Goal: Task Accomplishment & Management: Use online tool/utility

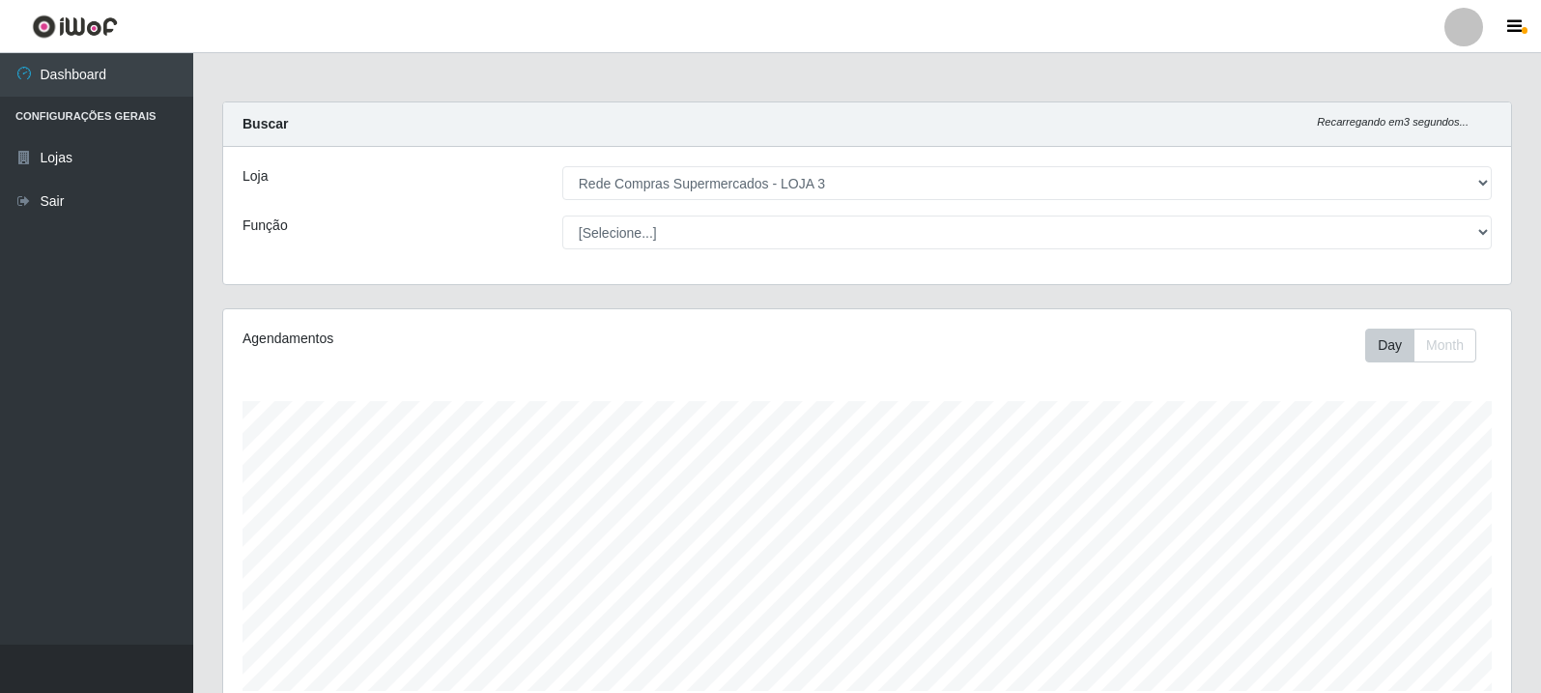
select select "162"
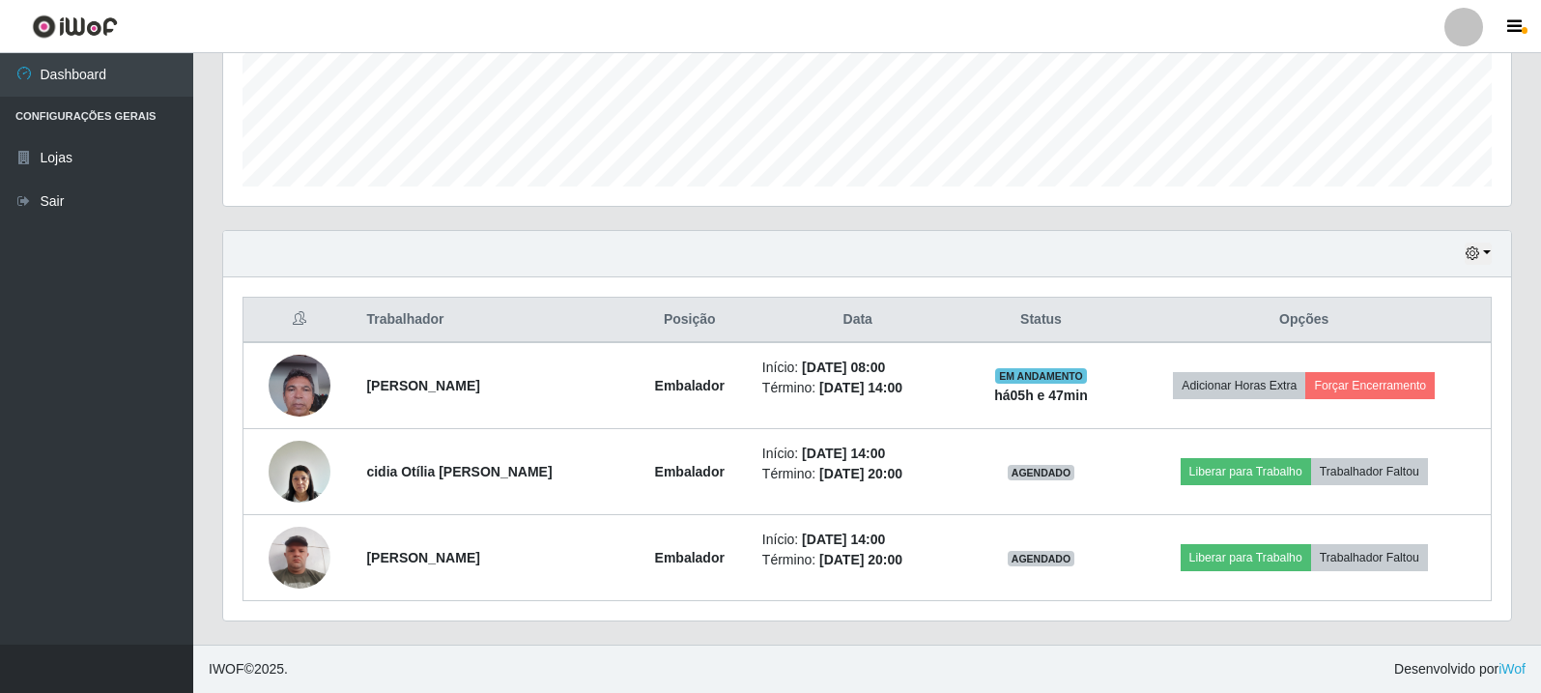
scroll to position [401, 1288]
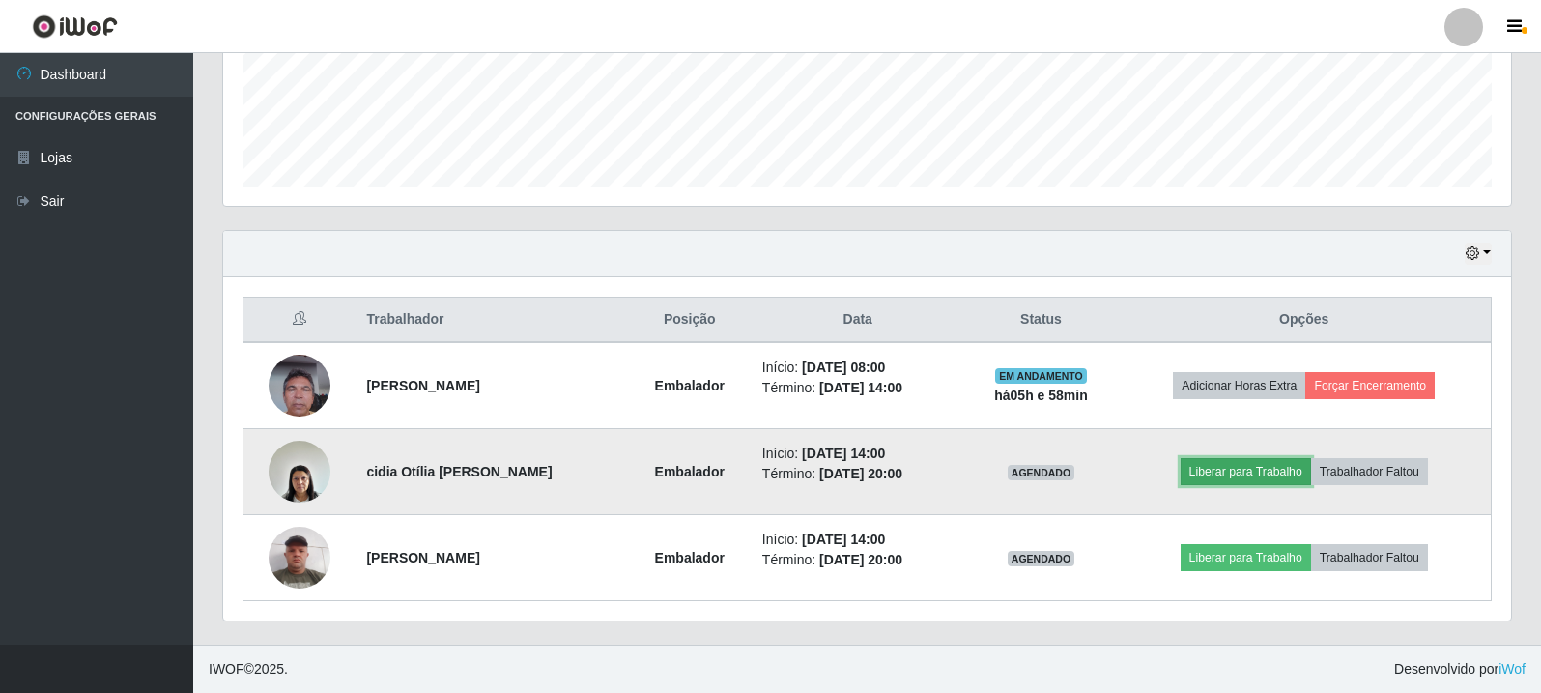
click at [1258, 472] on button "Liberar para Trabalho" at bounding box center [1245, 471] width 130 height 27
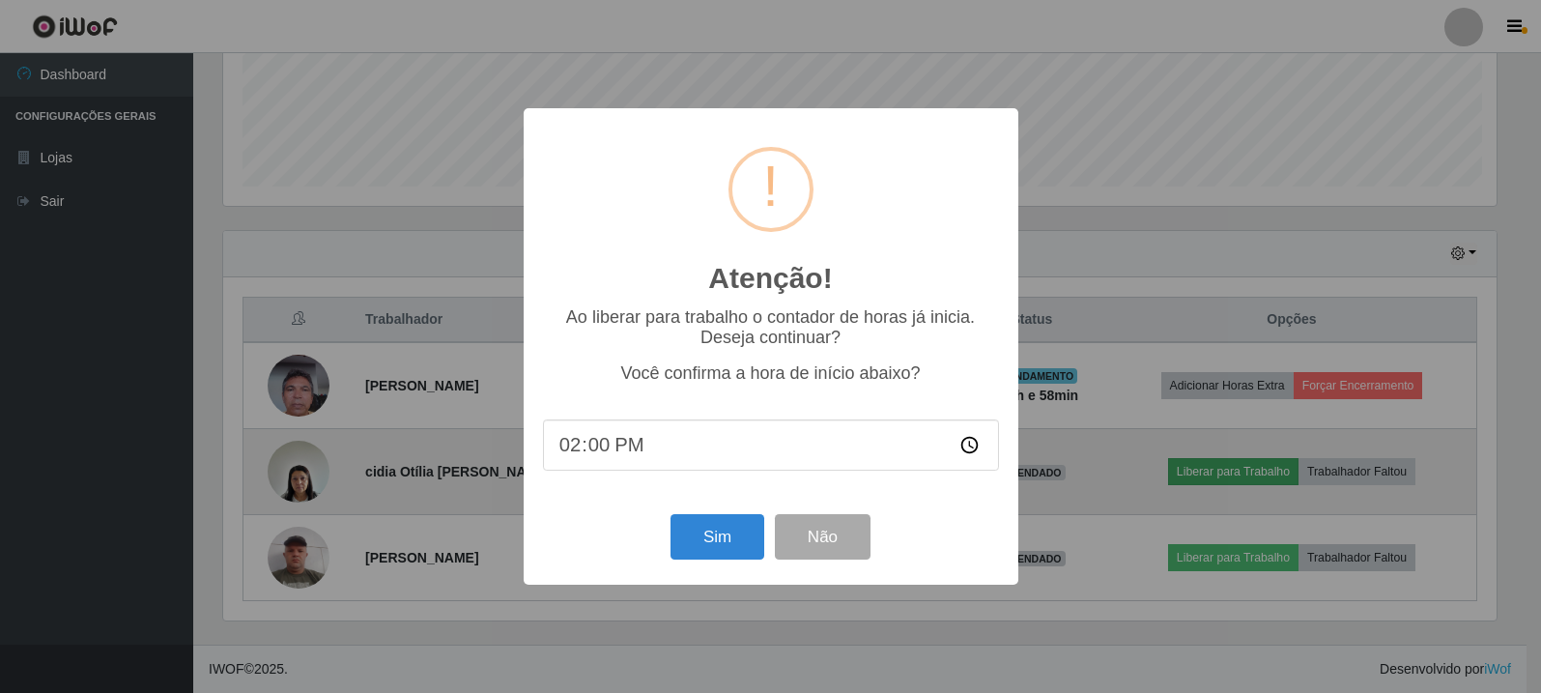
scroll to position [401, 1278]
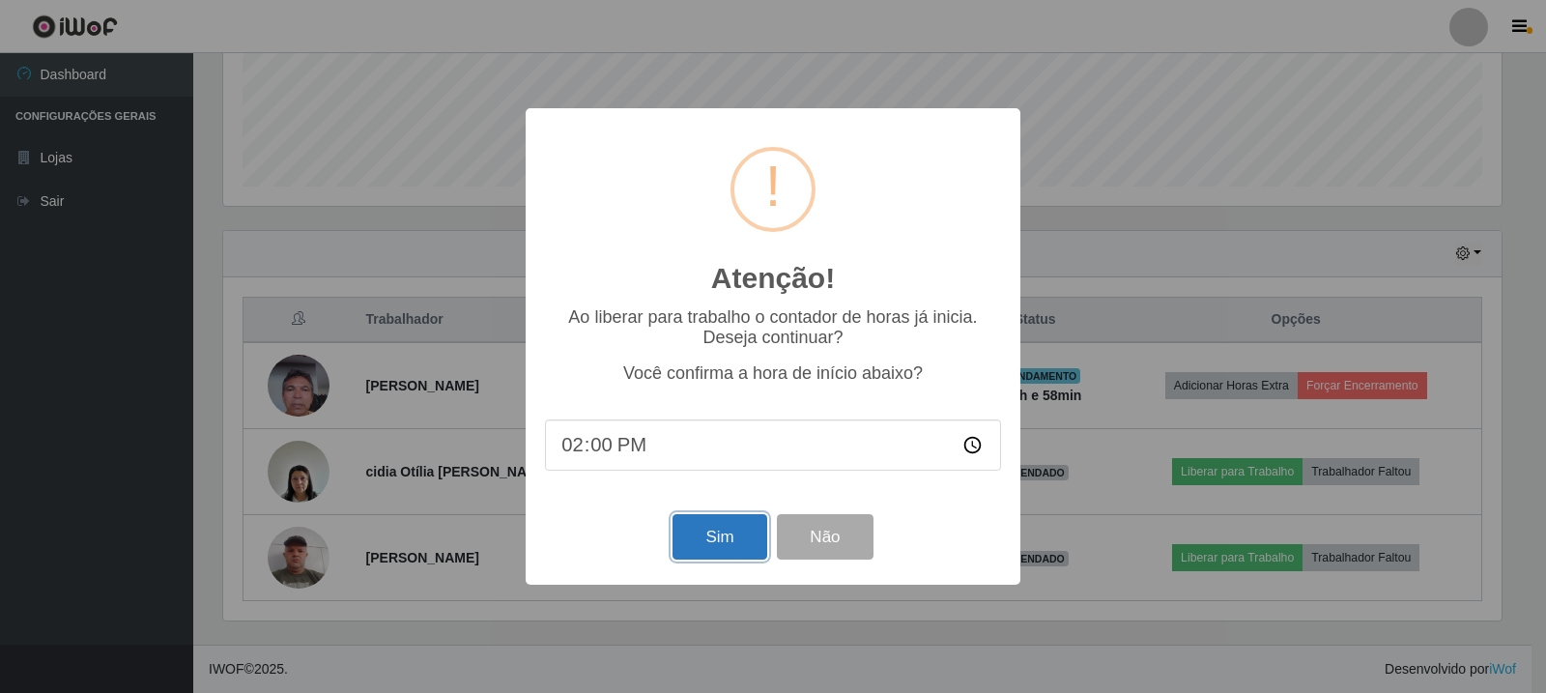
click at [715, 534] on button "Sim" at bounding box center [719, 536] width 94 height 45
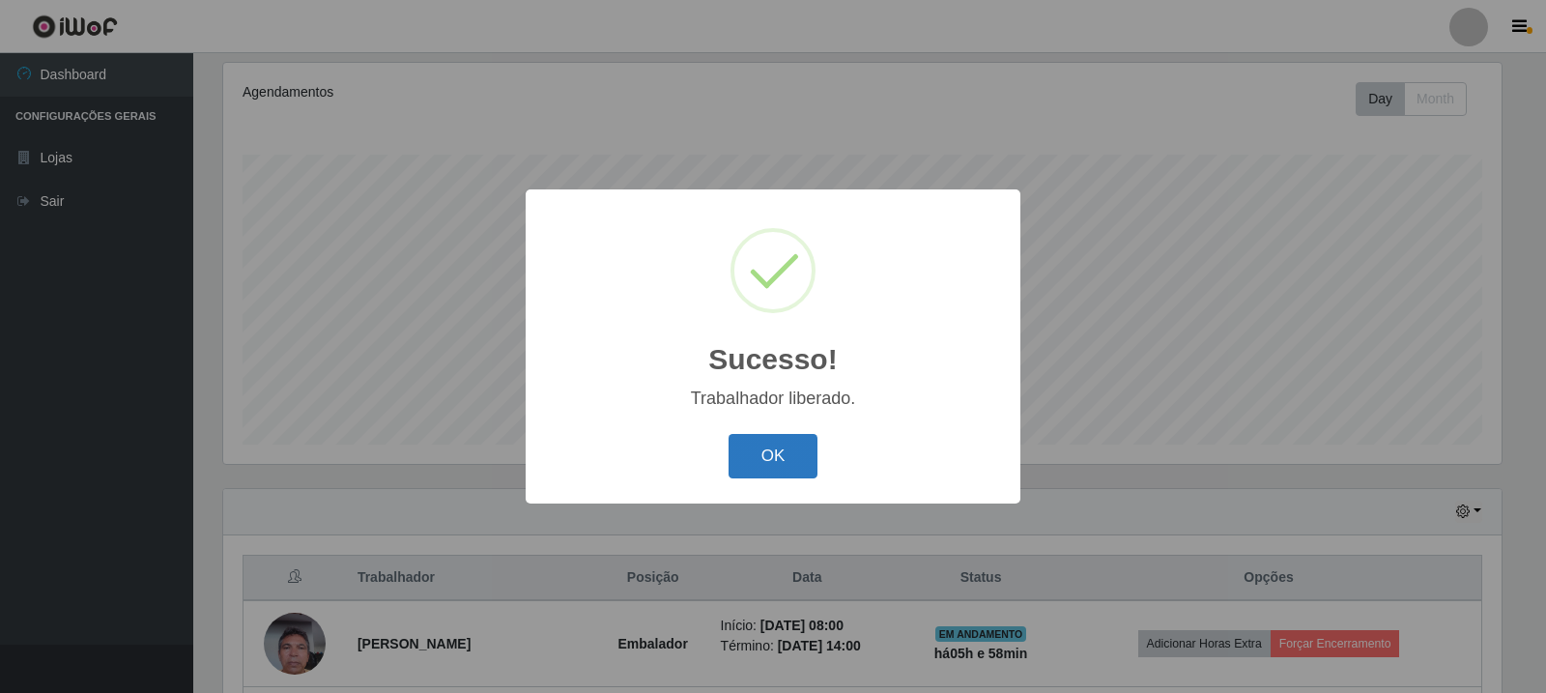
click at [777, 445] on button "OK" at bounding box center [773, 456] width 90 height 45
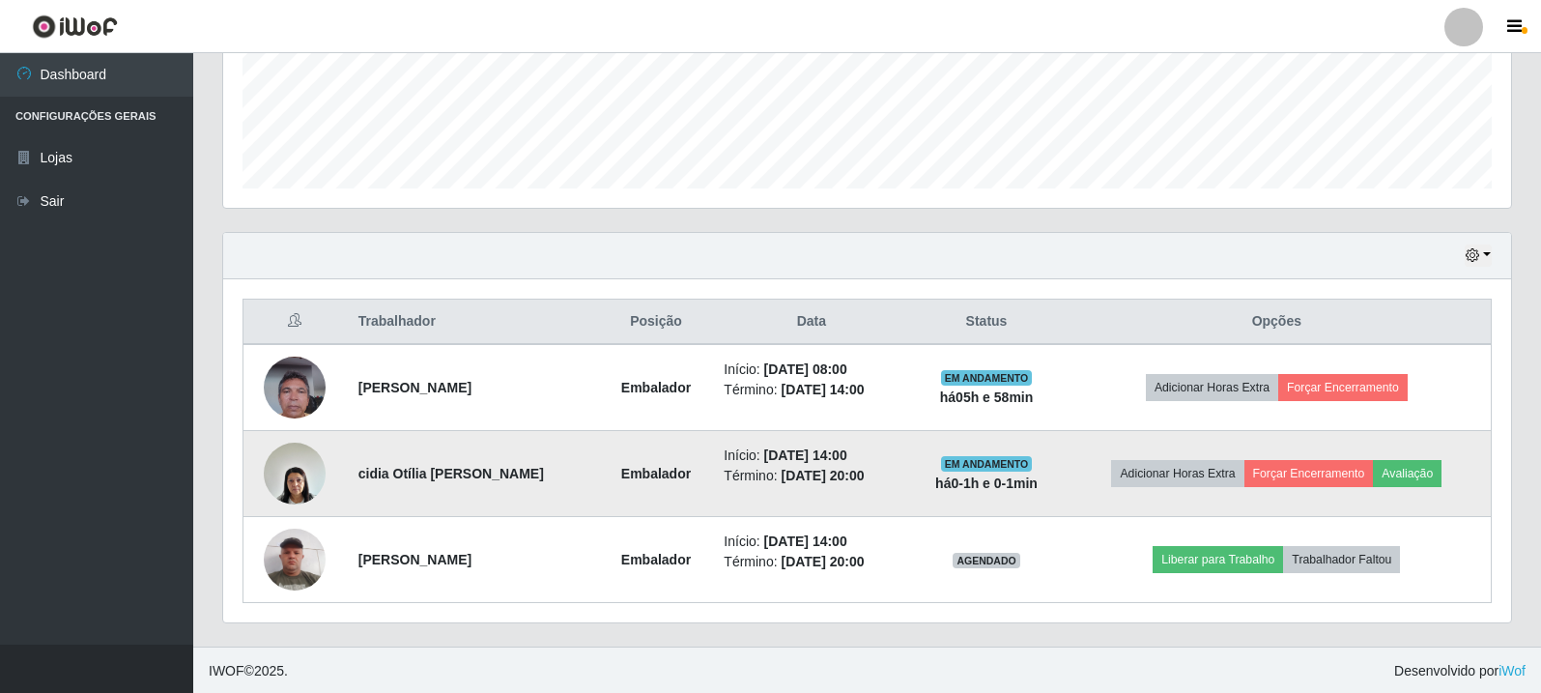
scroll to position [504, 0]
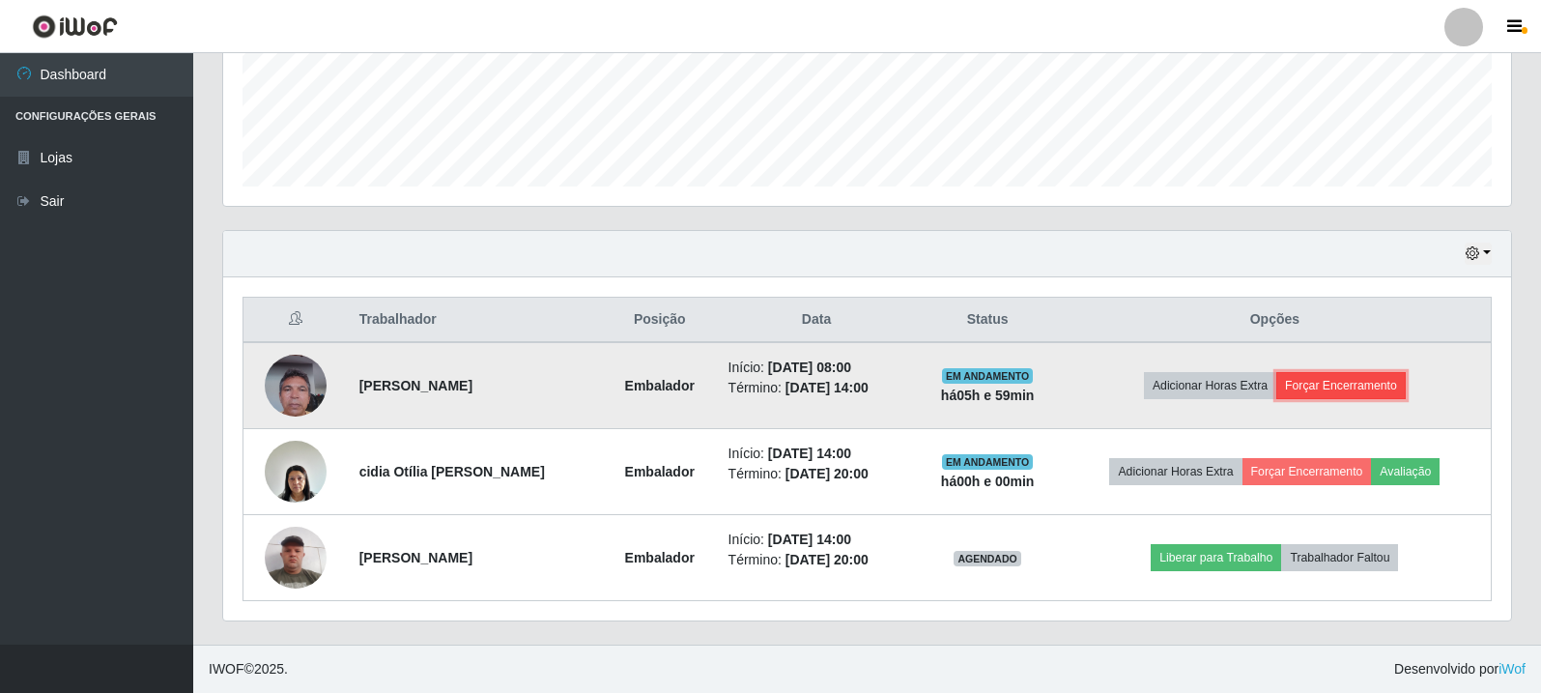
click at [1372, 381] on button "Forçar Encerramento" at bounding box center [1340, 385] width 129 height 27
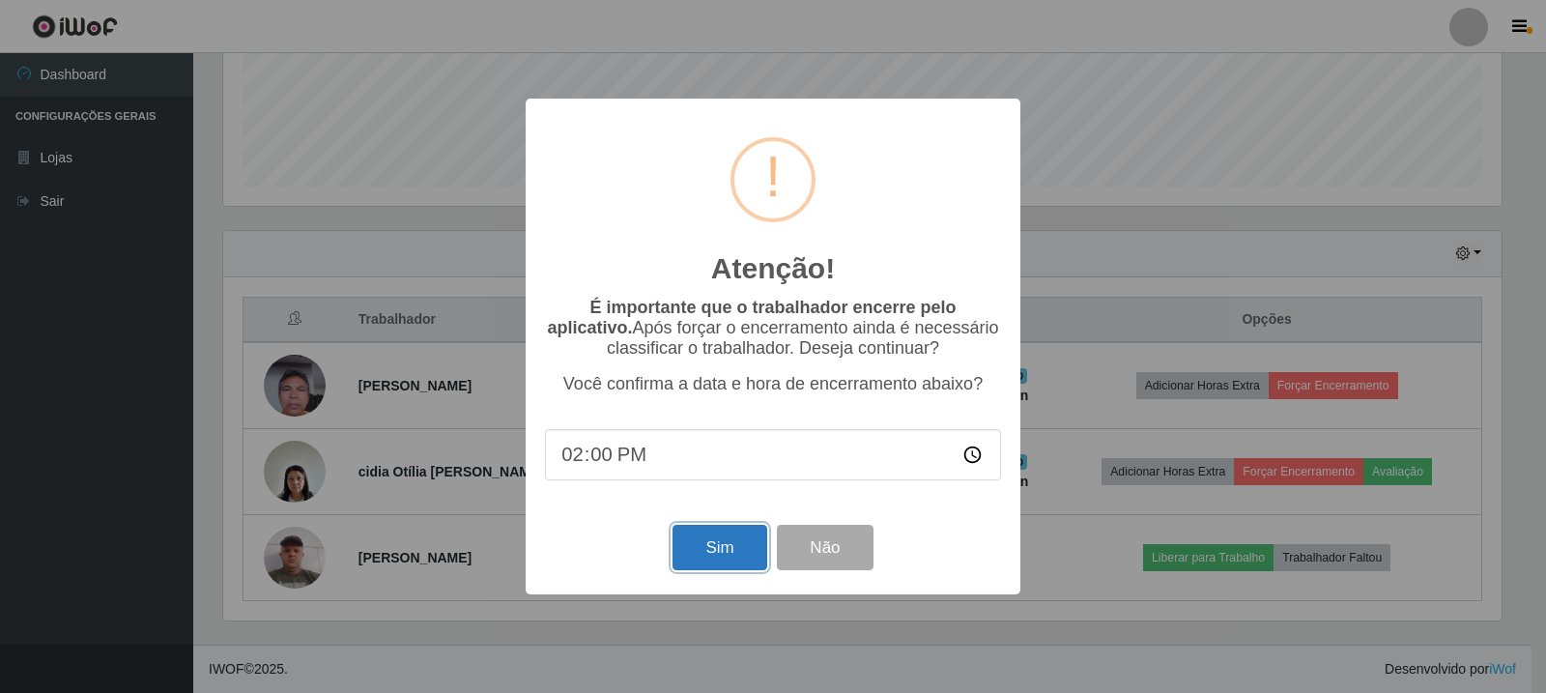
click at [723, 554] on button "Sim" at bounding box center [719, 547] width 94 height 45
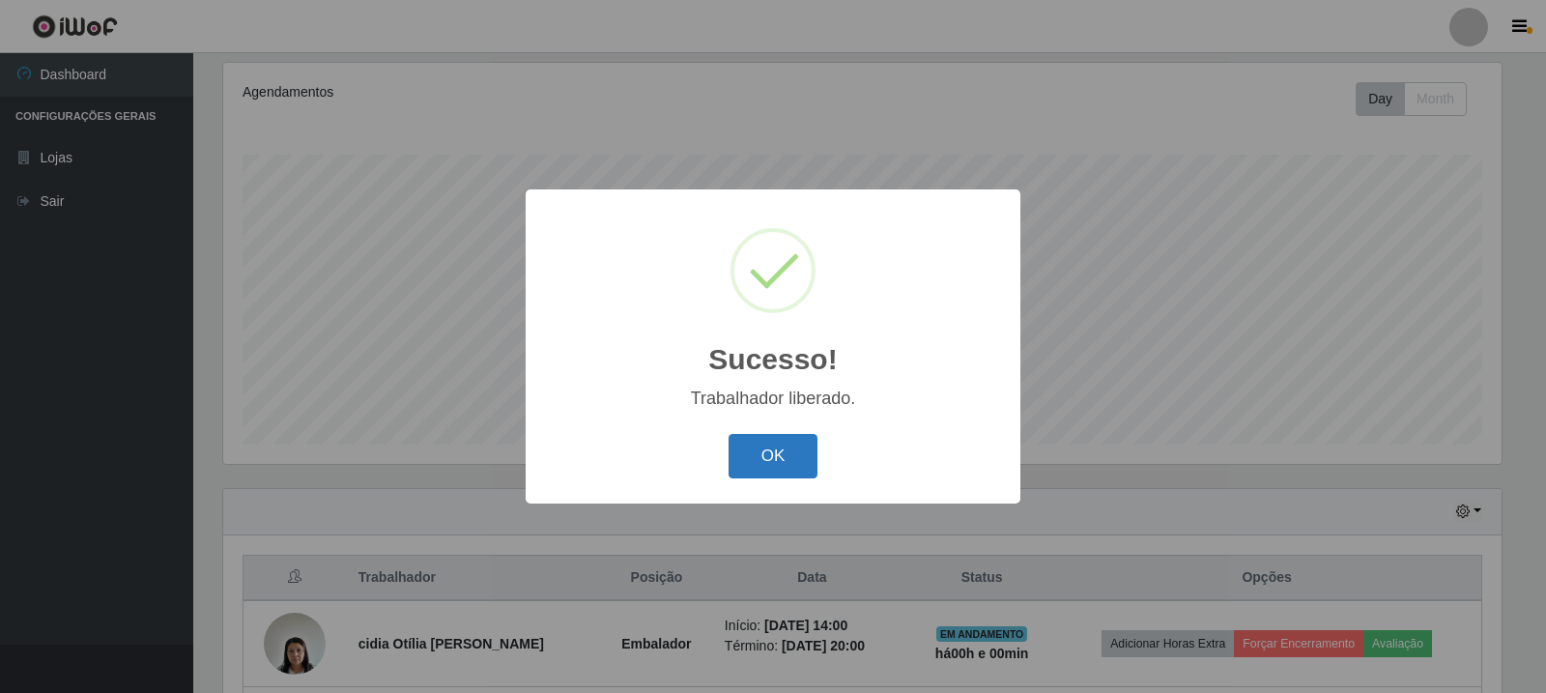
click at [776, 467] on button "OK" at bounding box center [773, 456] width 90 height 45
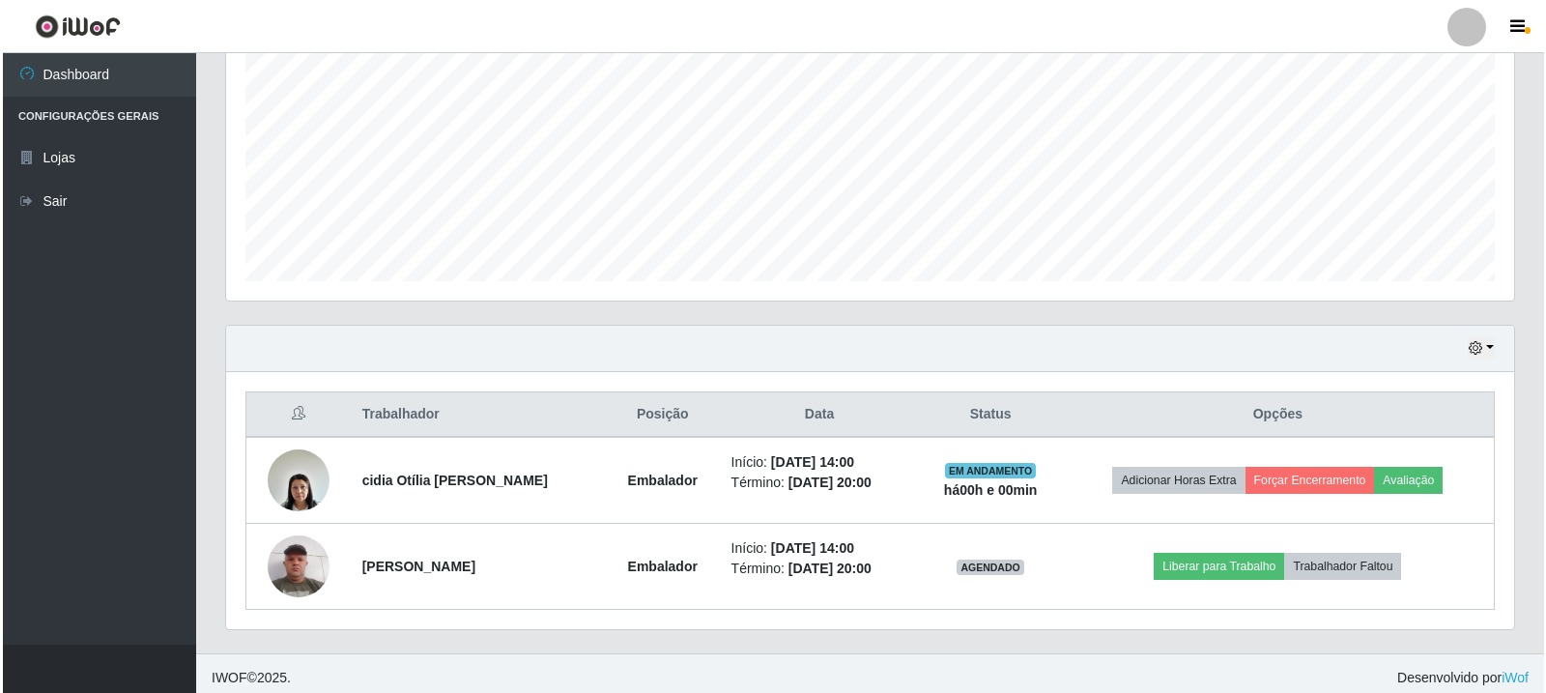
scroll to position [418, 0]
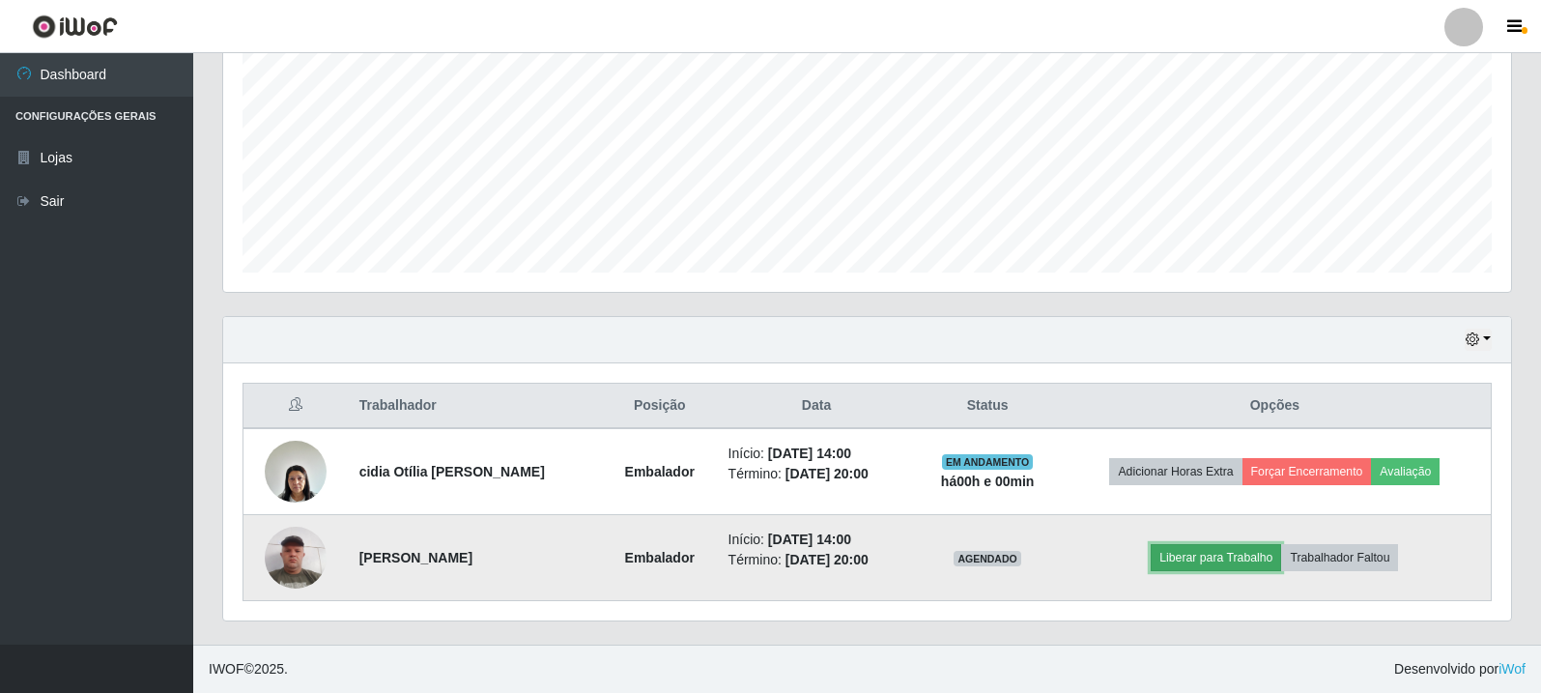
click at [1180, 556] on button "Liberar para Trabalho" at bounding box center [1215, 557] width 130 height 27
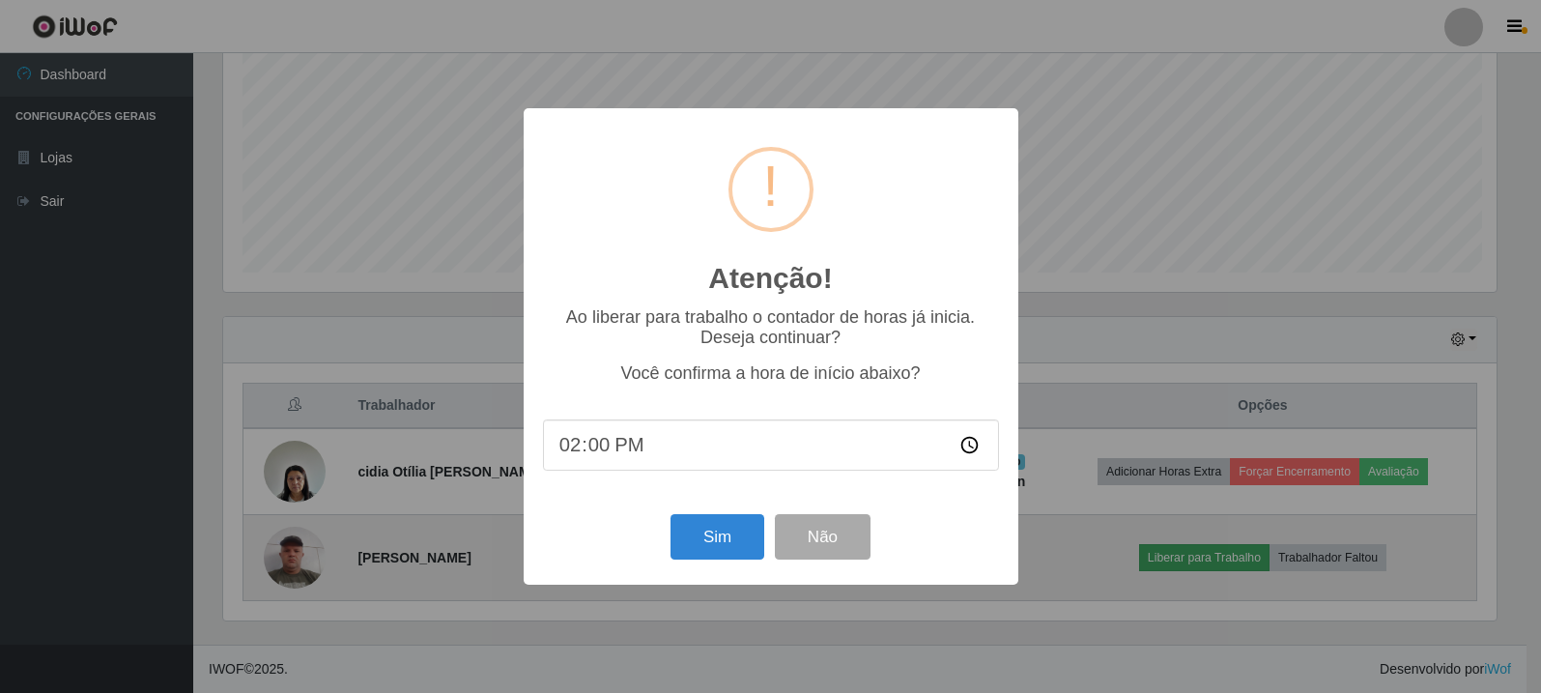
scroll to position [401, 1278]
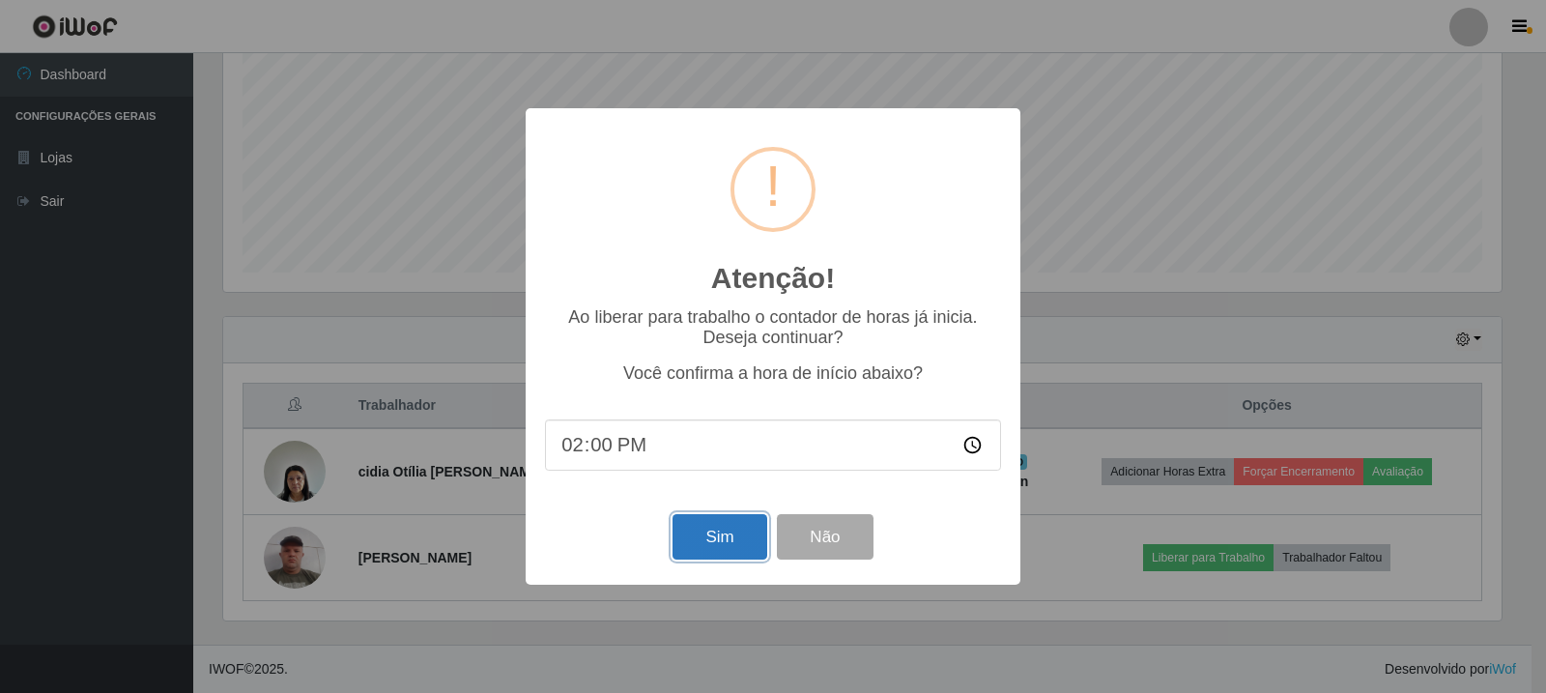
click at [726, 545] on button "Sim" at bounding box center [719, 536] width 94 height 45
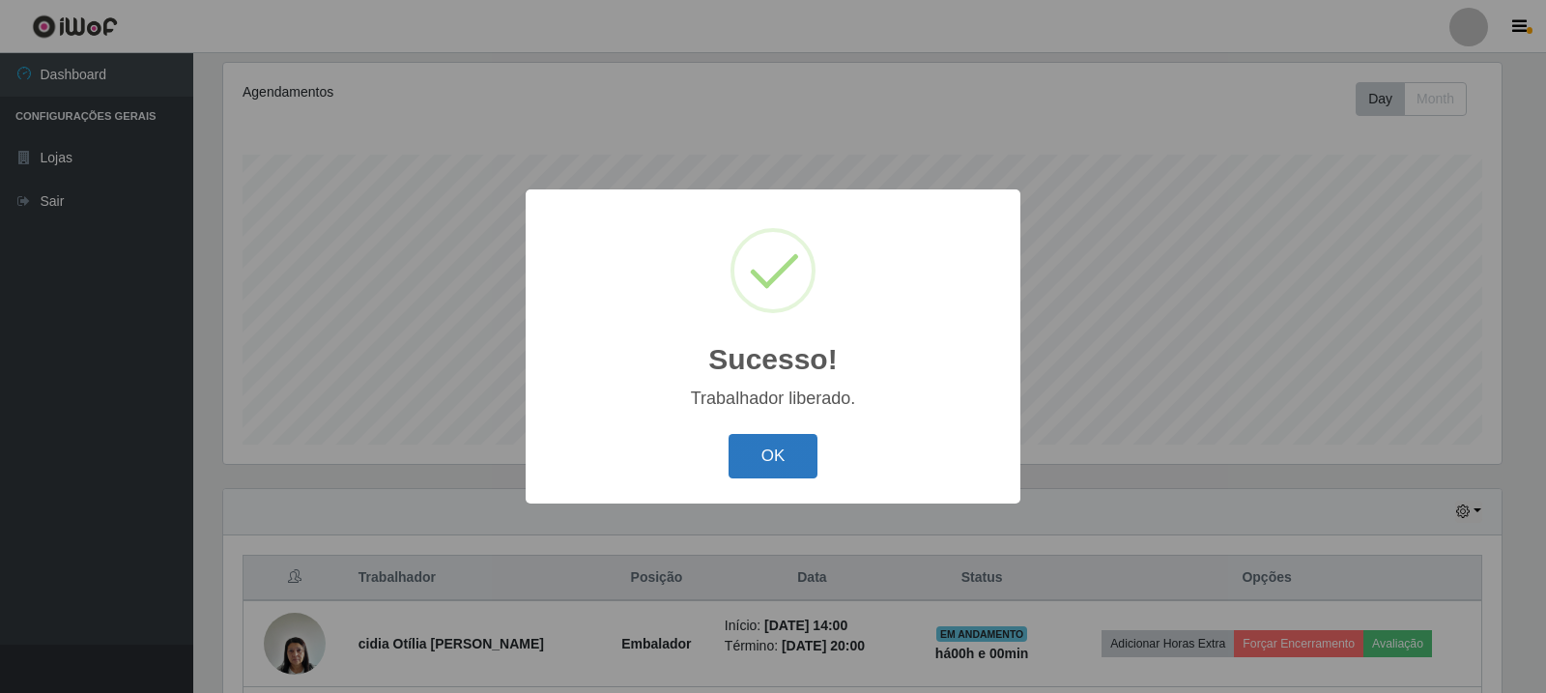
click at [773, 459] on button "OK" at bounding box center [773, 456] width 90 height 45
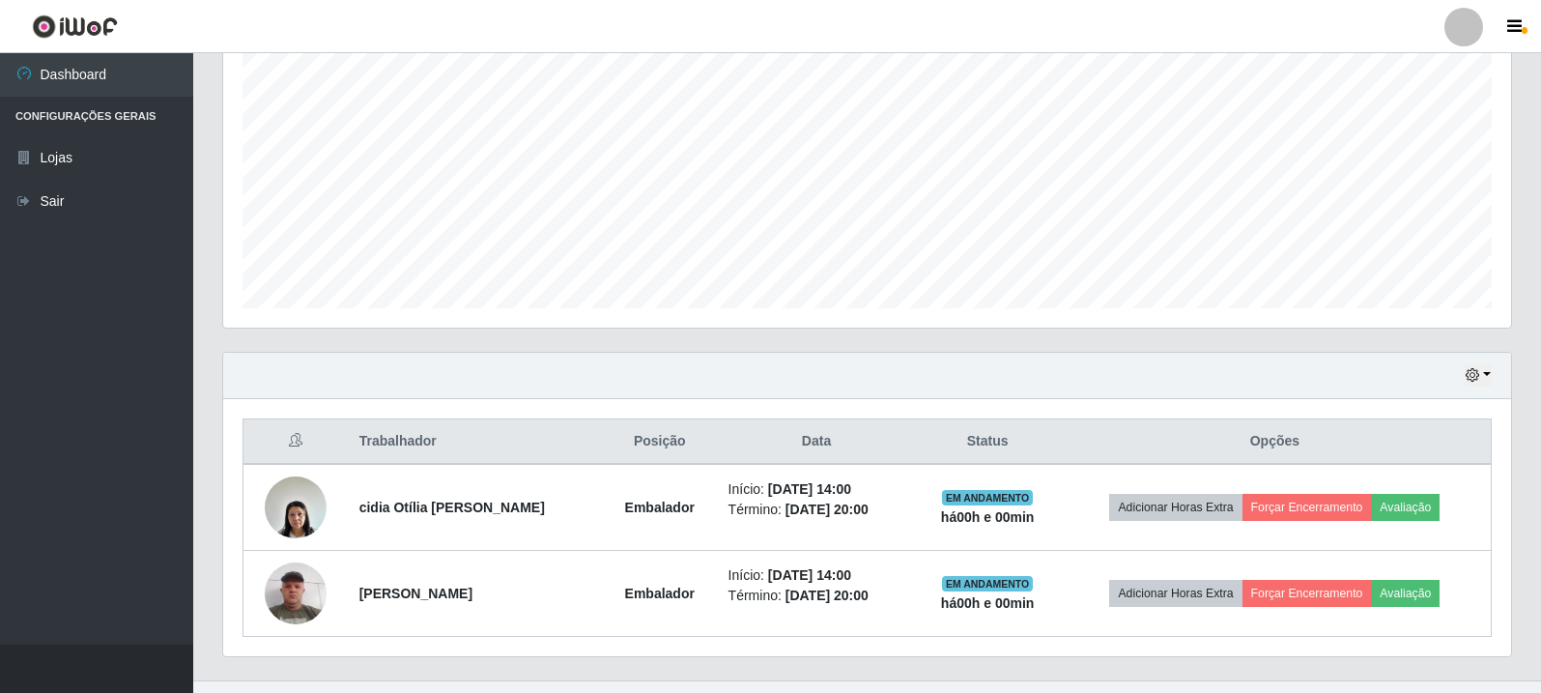
scroll to position [418, 0]
